Goal: Information Seeking & Learning: Learn about a topic

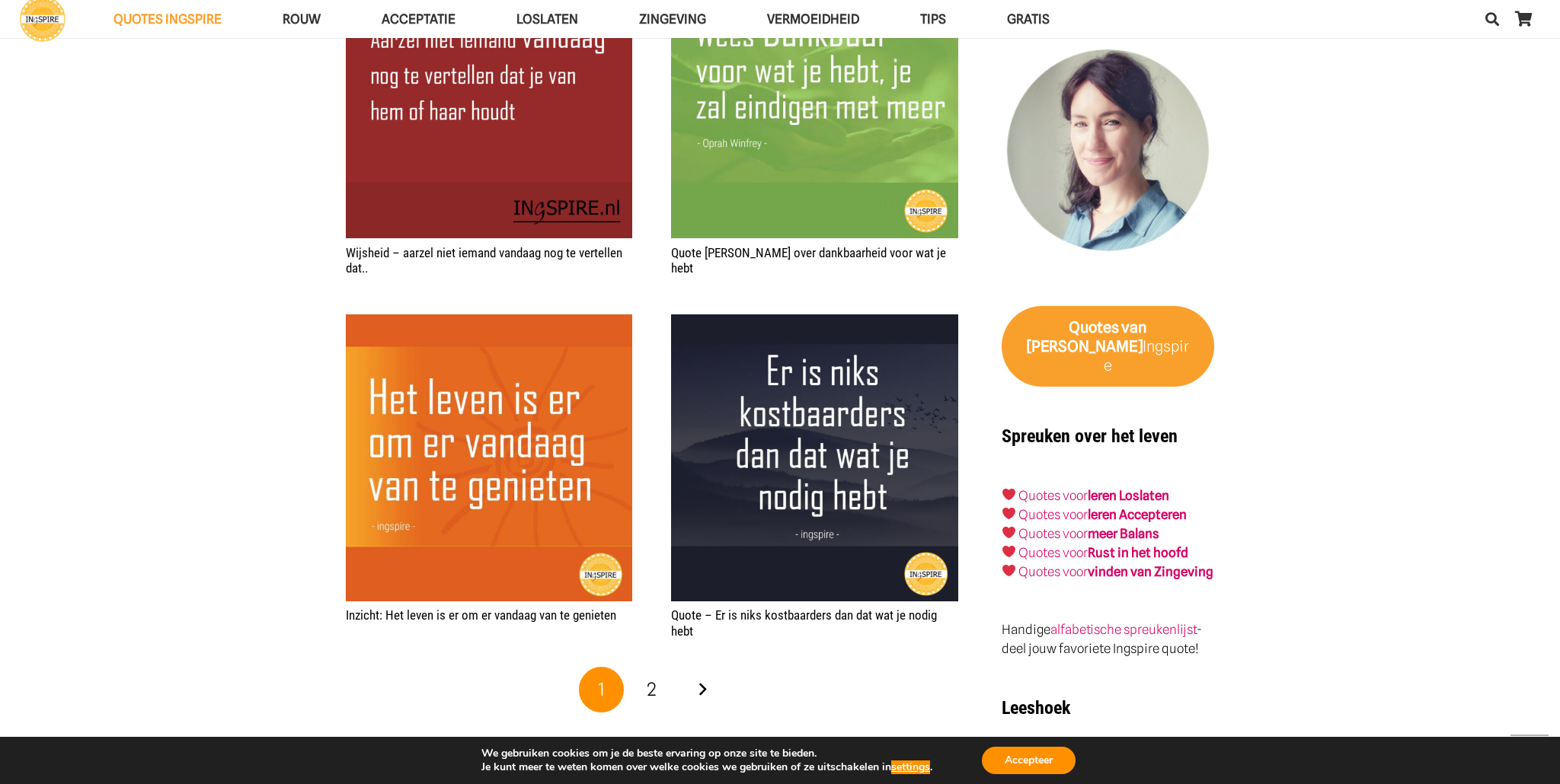
scroll to position [2168, 0]
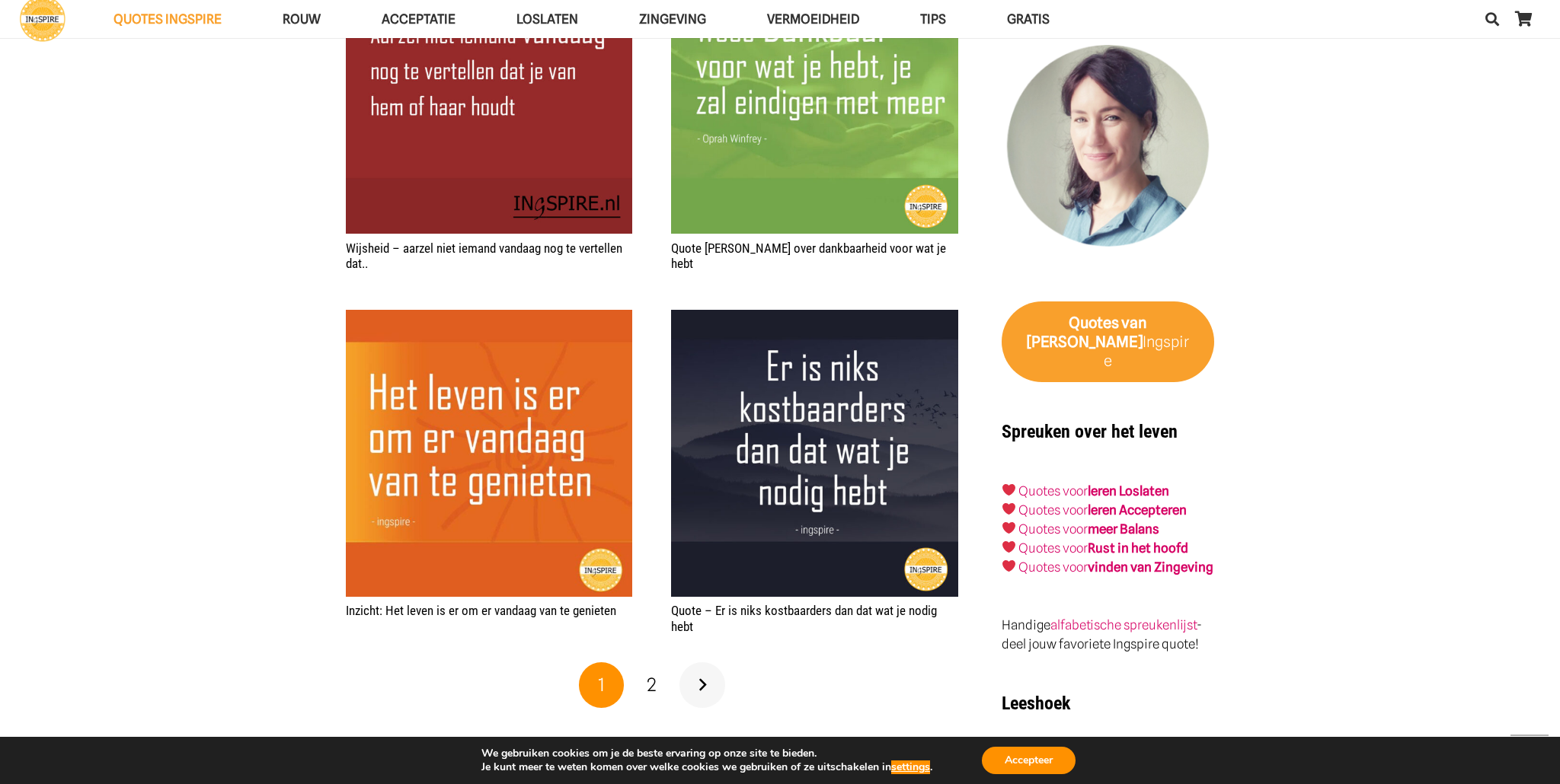
click at [703, 689] on link "Volgende" at bounding box center [702, 685] width 46 height 46
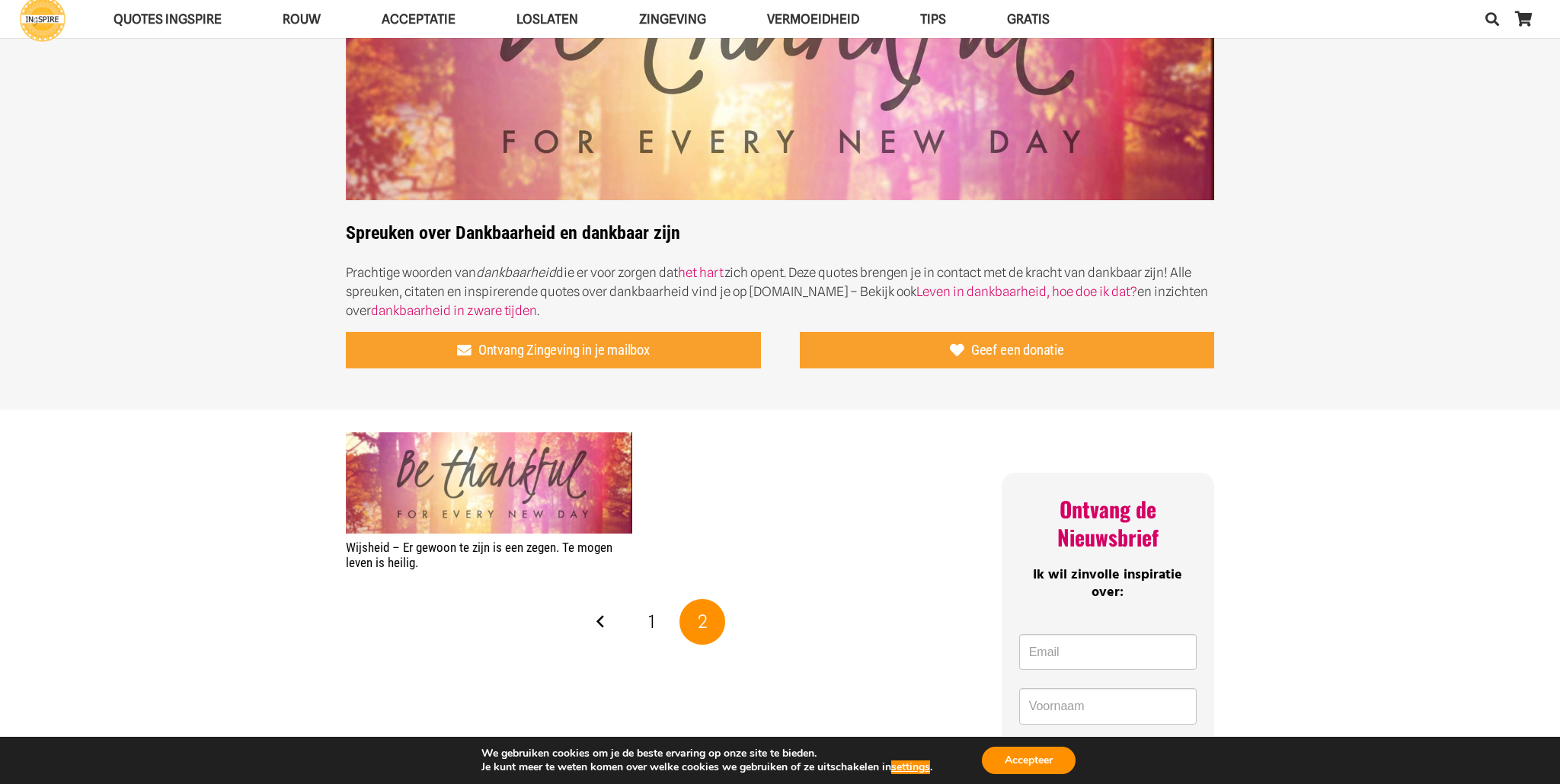
scroll to position [232, 0]
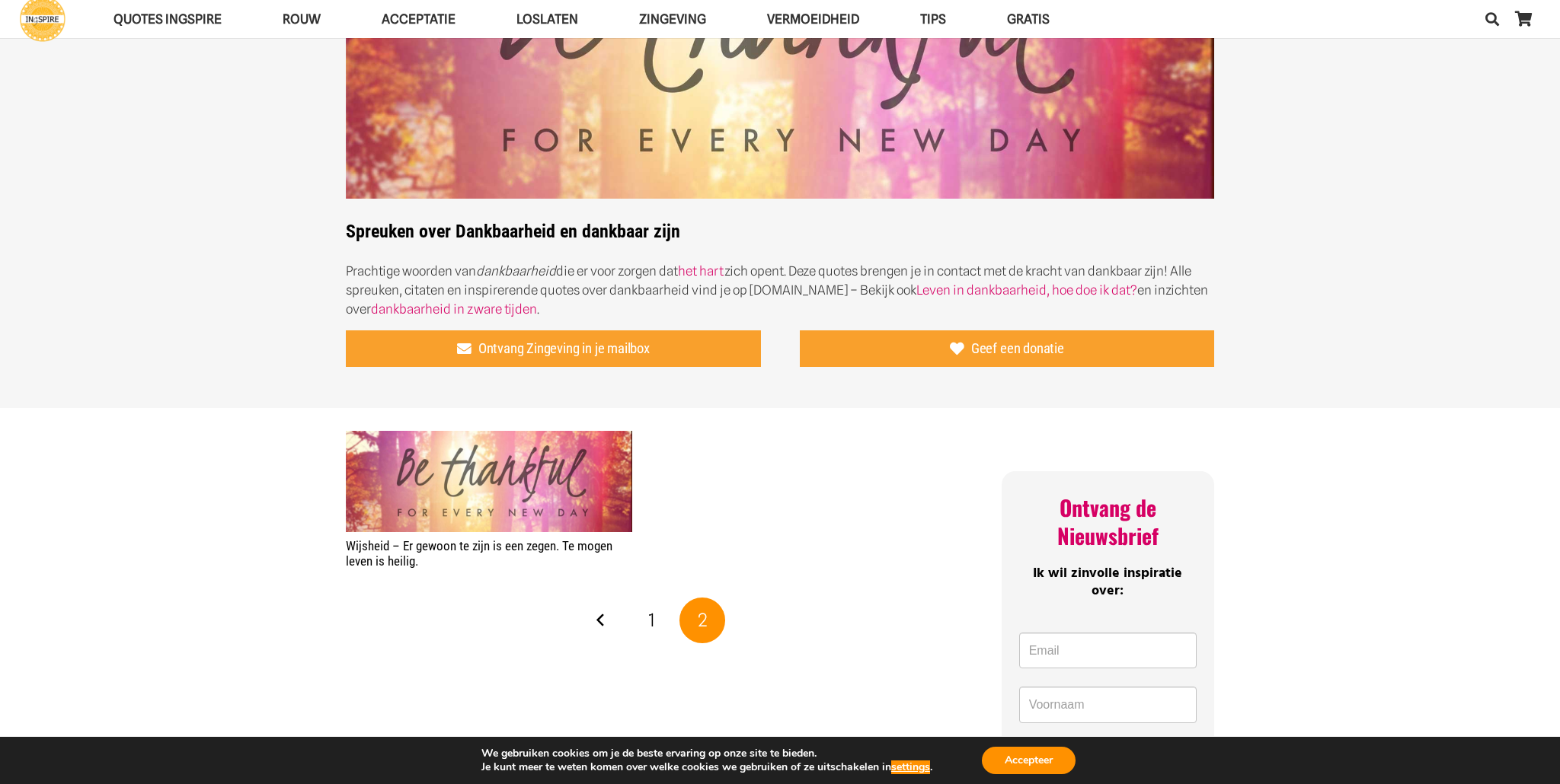
click at [699, 626] on span "2" at bounding box center [702, 620] width 10 height 22
